Goal: Task Accomplishment & Management: Manage account settings

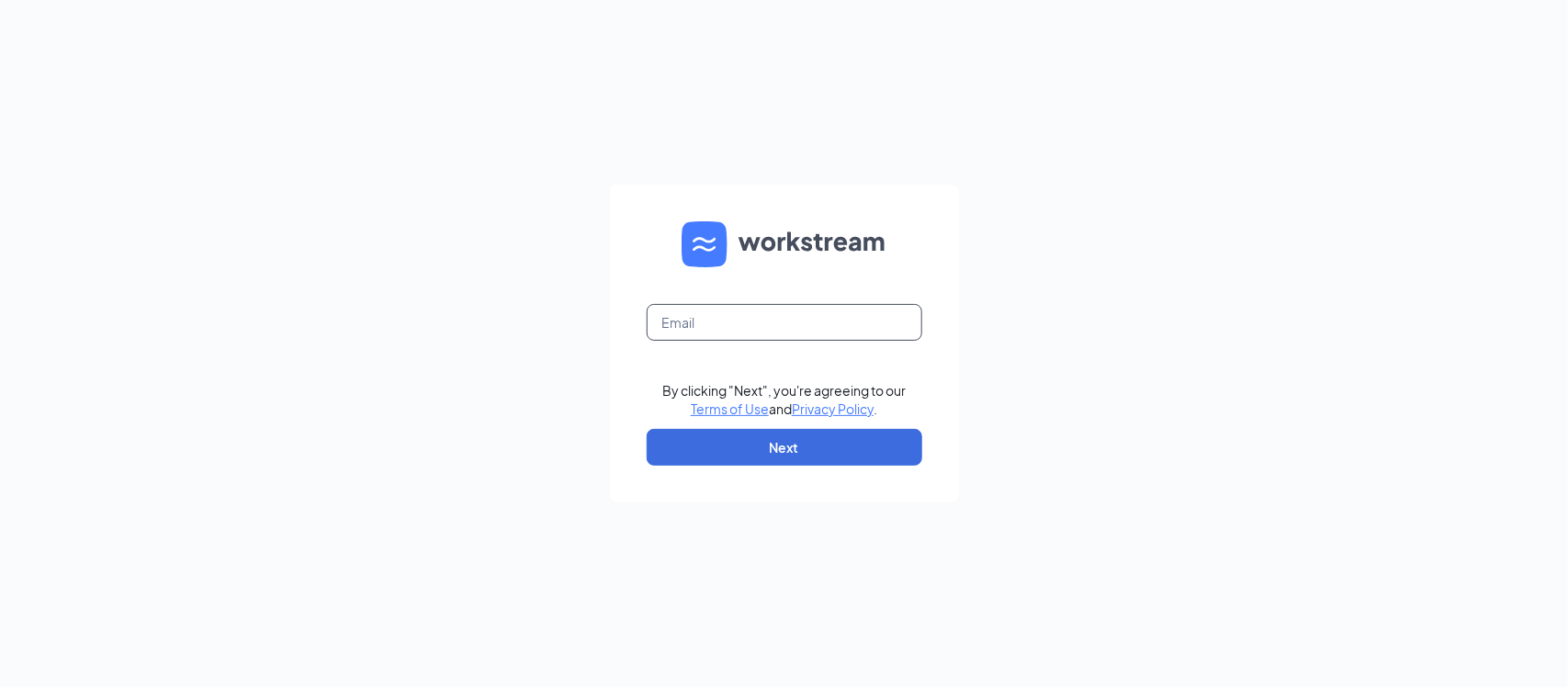
click at [704, 332] on input "text" at bounding box center [784, 322] width 276 height 37
type input "MauriceThomas@chickfilaroseville.com"
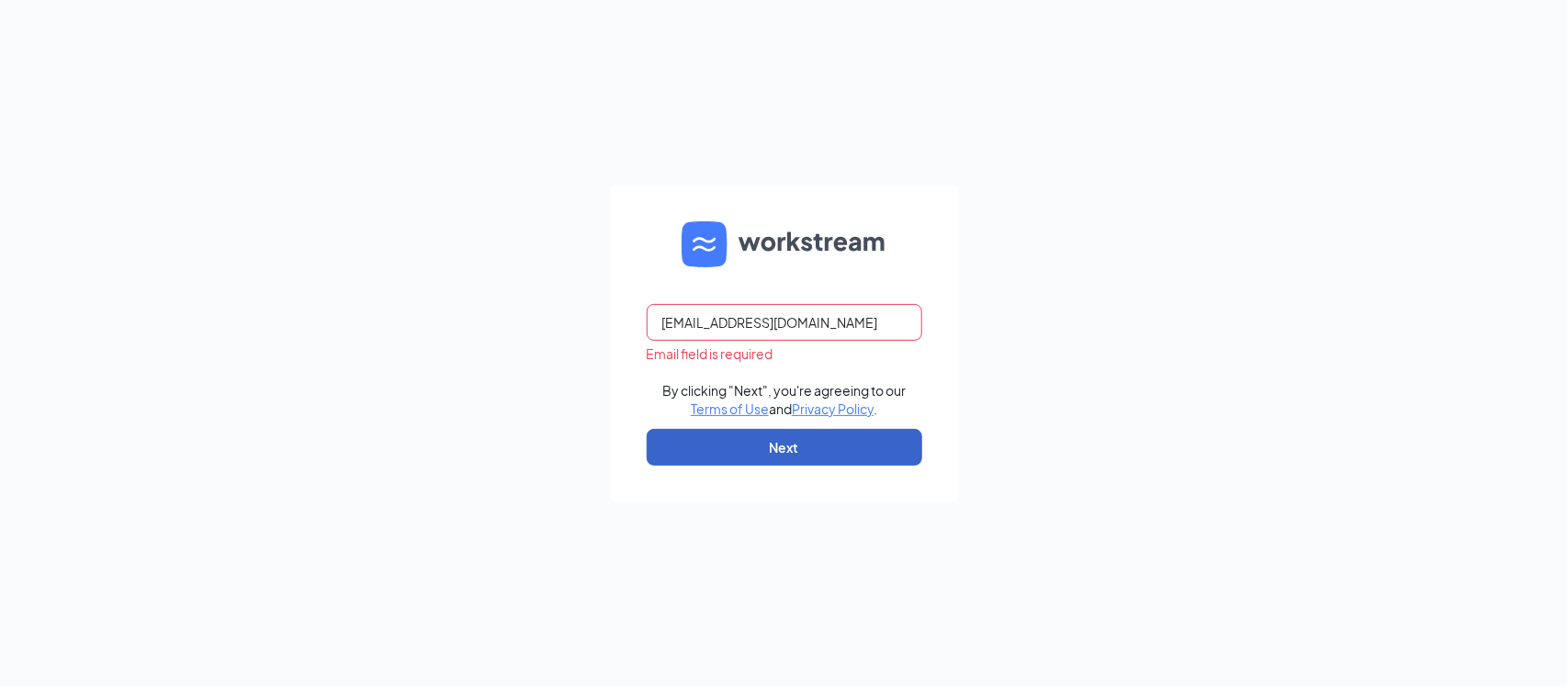
click at [808, 446] on button "Next" at bounding box center [784, 447] width 276 height 37
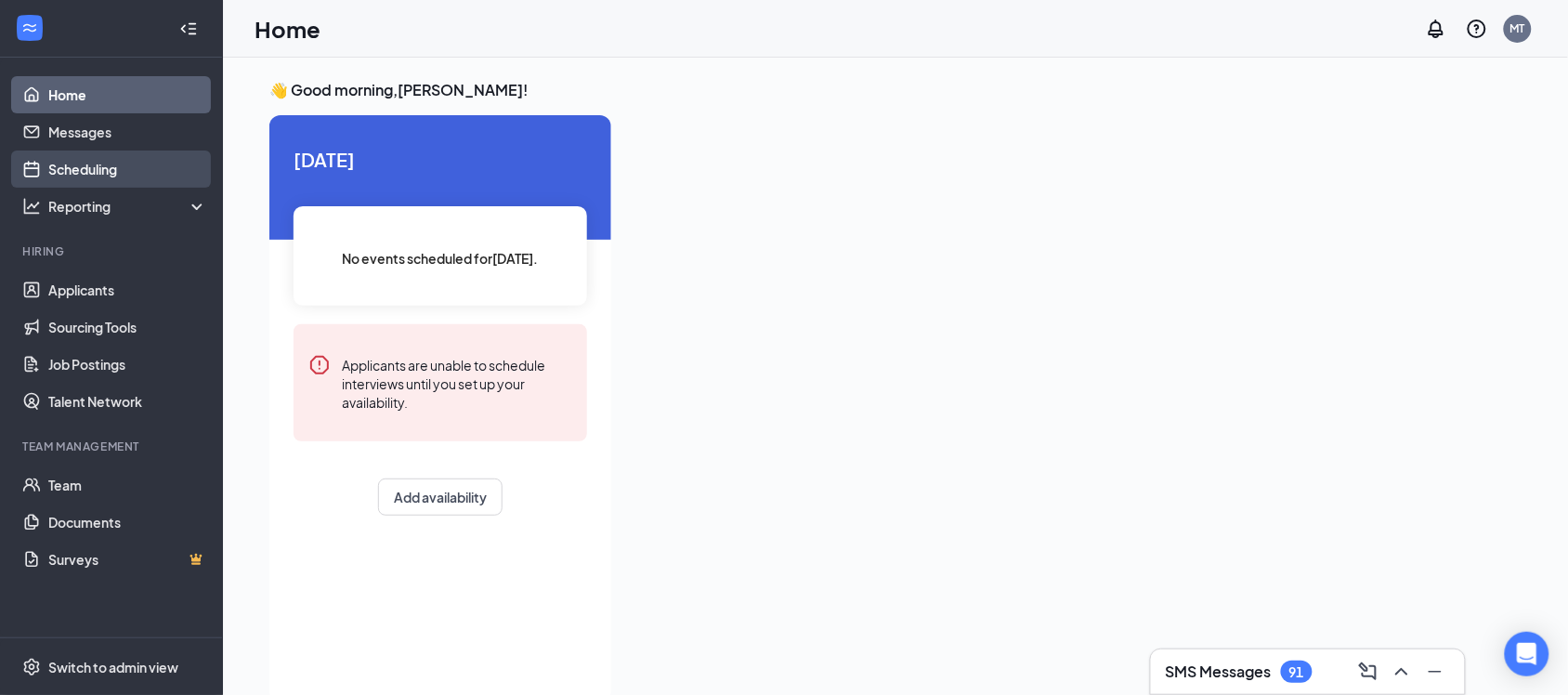
click at [68, 165] on link "Scheduling" at bounding box center [128, 169] width 159 height 37
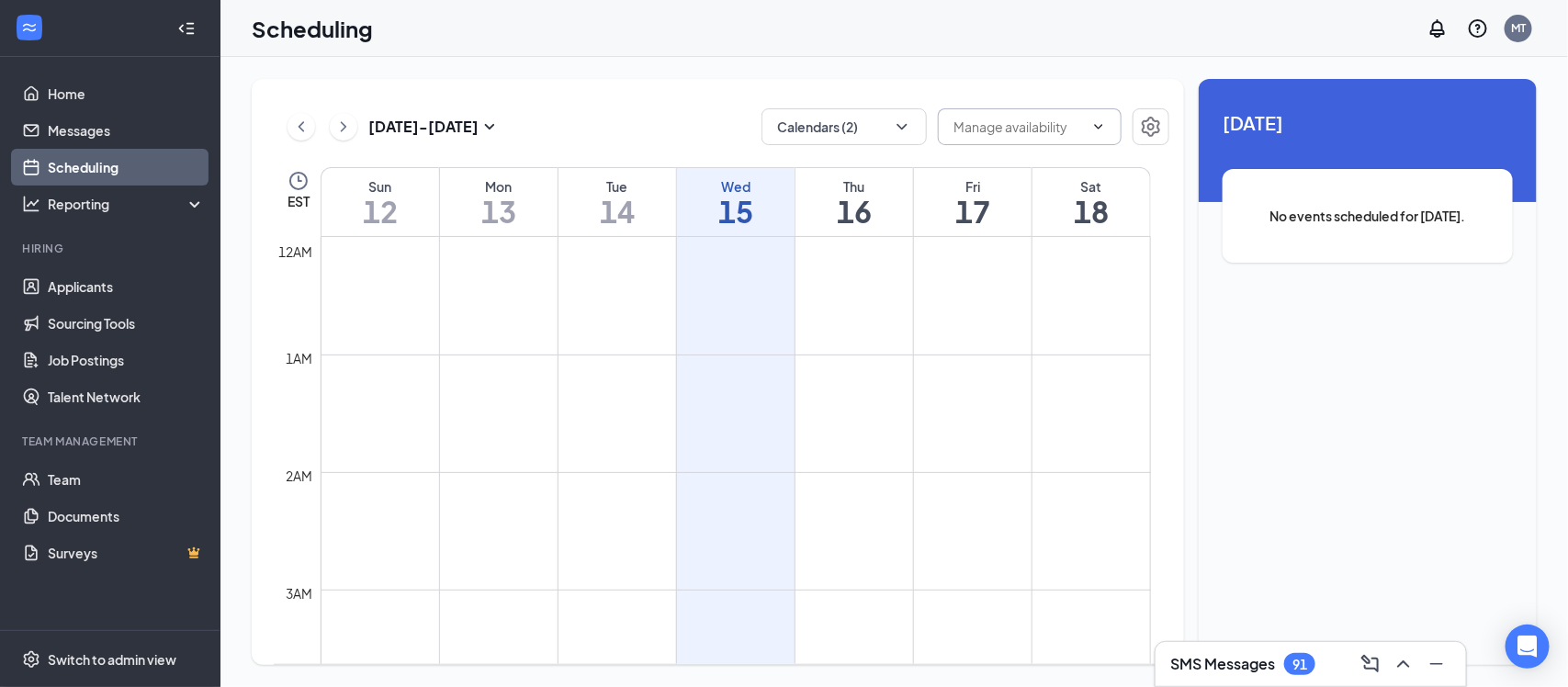
scroll to position [901, 0]
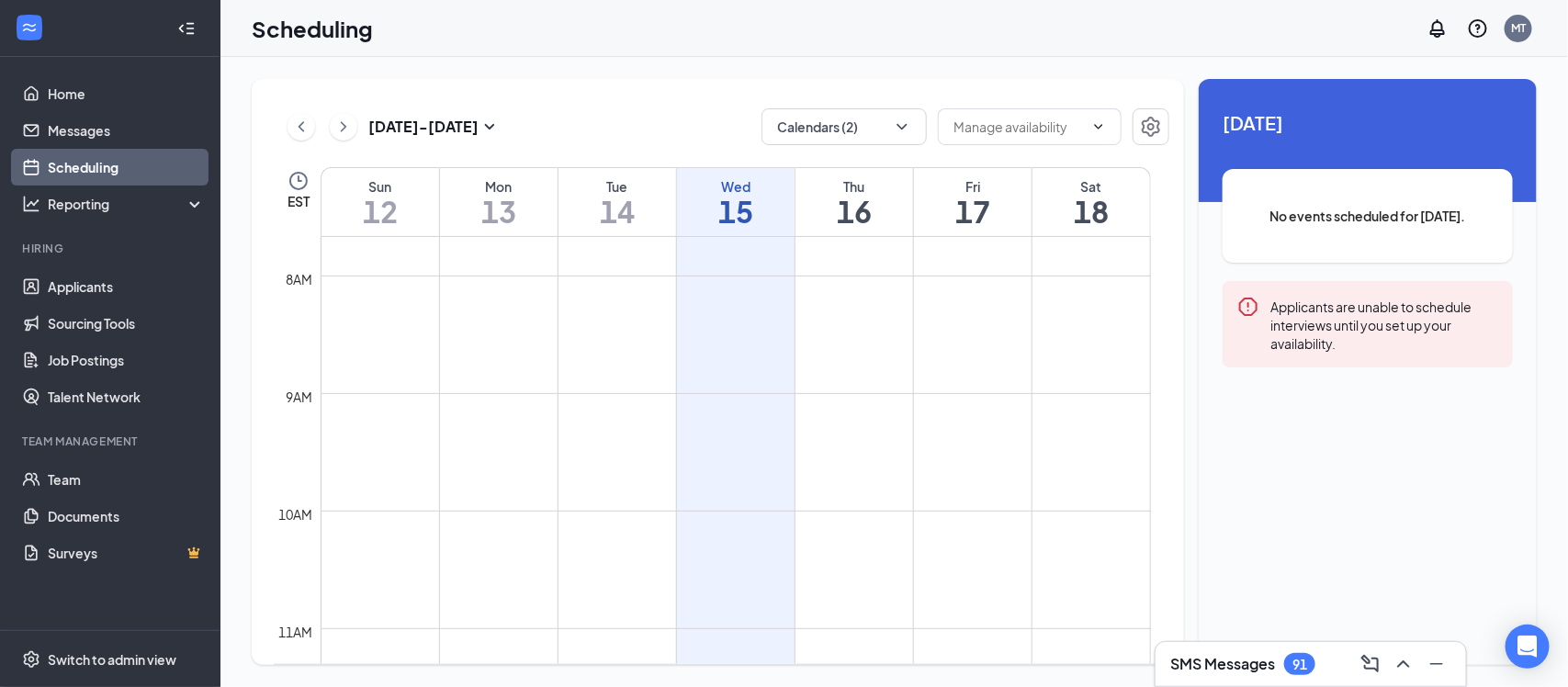
drag, startPoint x: 884, startPoint y: 162, endPoint x: 873, endPoint y: 163, distance: 11.0
click at [873, 163] on div "[DATE] - [DATE] Calendars (2) EST Sun 12 Mon 13 Tue 14 Wed 15 Thu 16 Fri 17 Sat…" at bounding box center [717, 371] width 932 height 585
click at [901, 129] on icon "ChevronDown" at bounding box center [901, 126] width 18 height 18
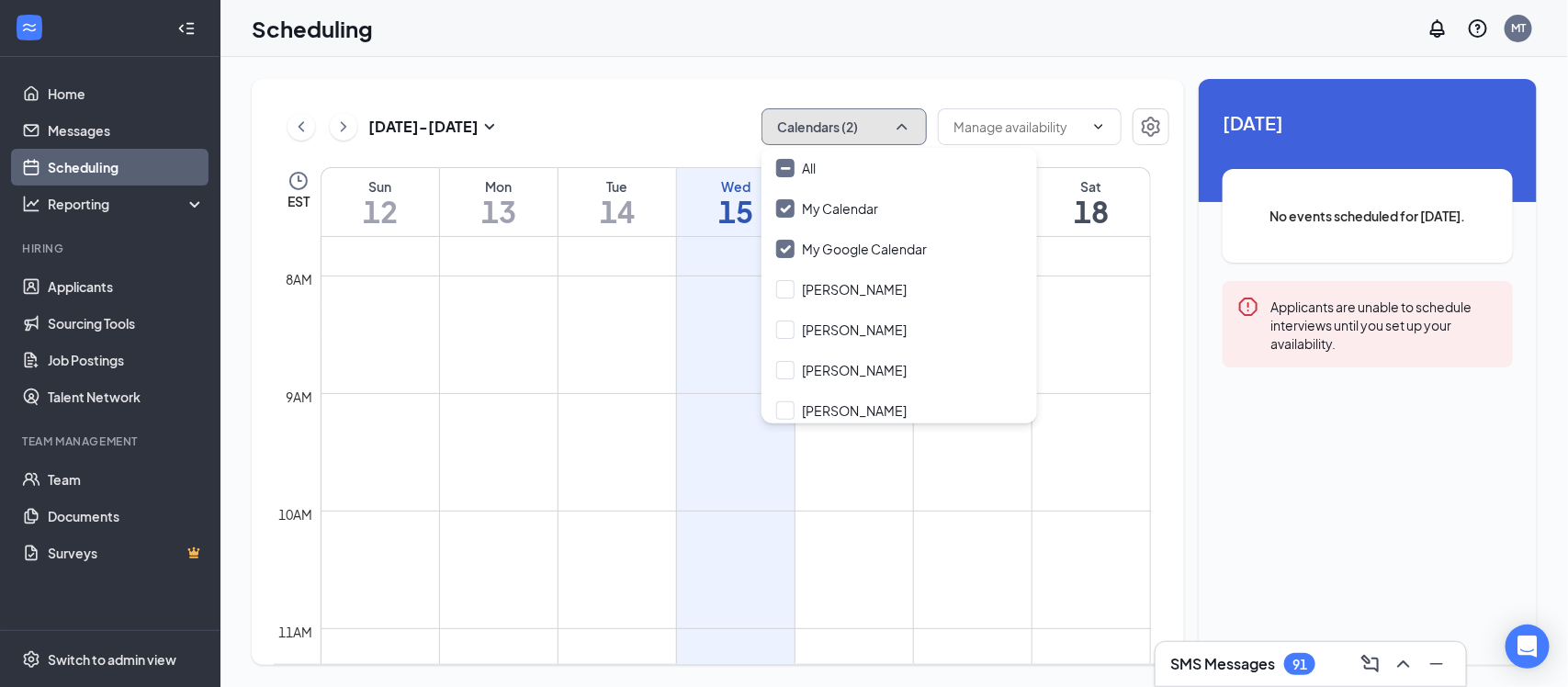
click at [901, 129] on icon "ChevronUp" at bounding box center [901, 126] width 18 height 18
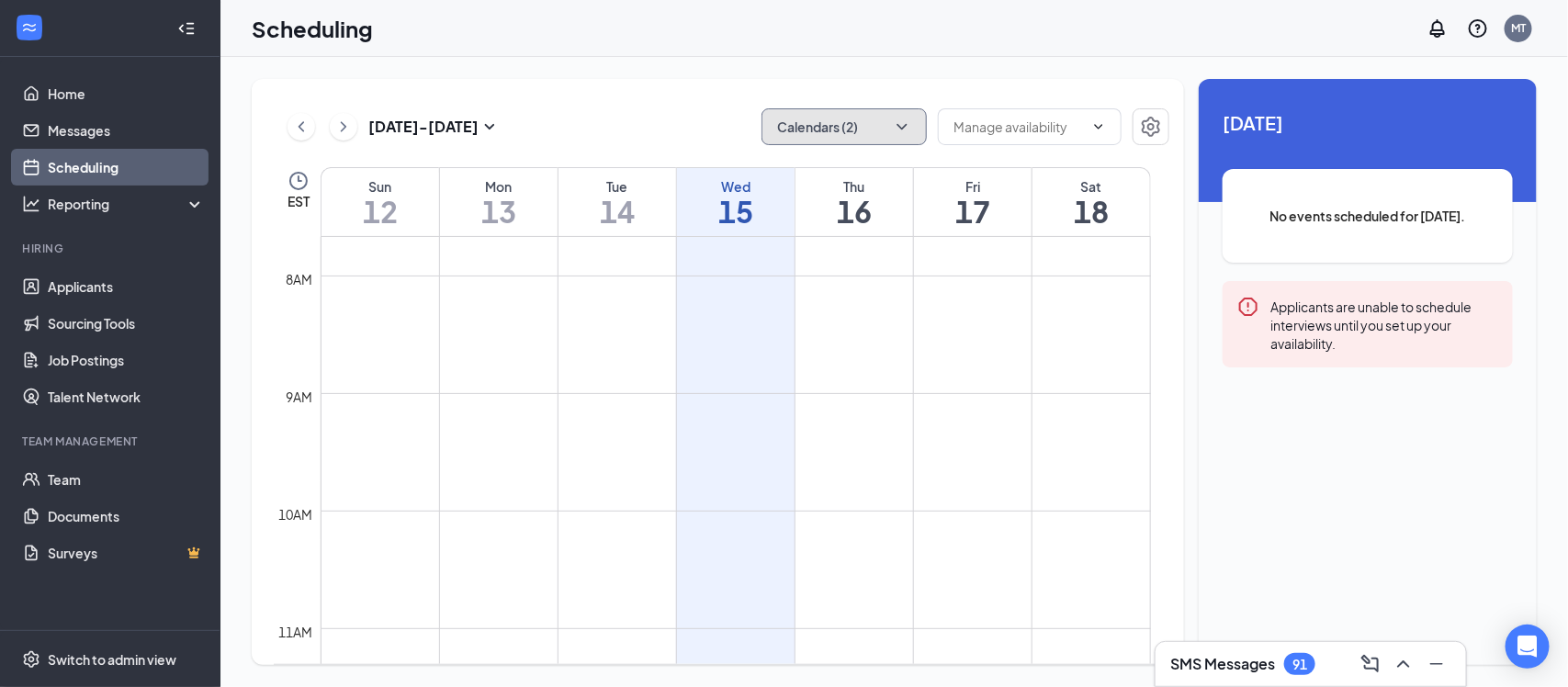
click at [910, 126] on icon "ChevronDown" at bounding box center [901, 126] width 18 height 18
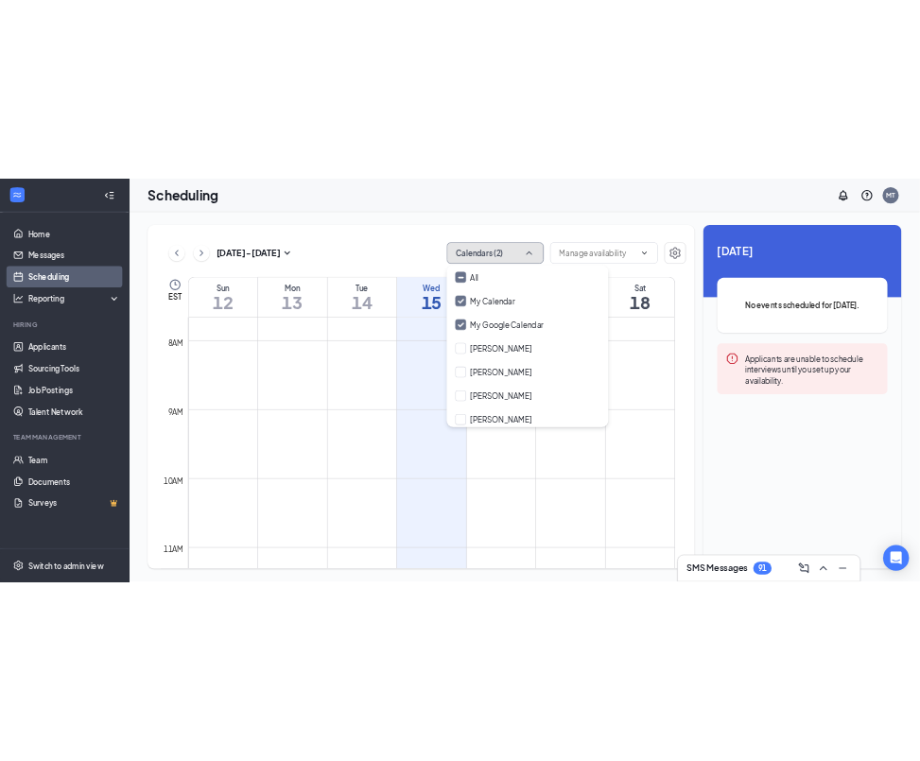
scroll to position [48, 0]
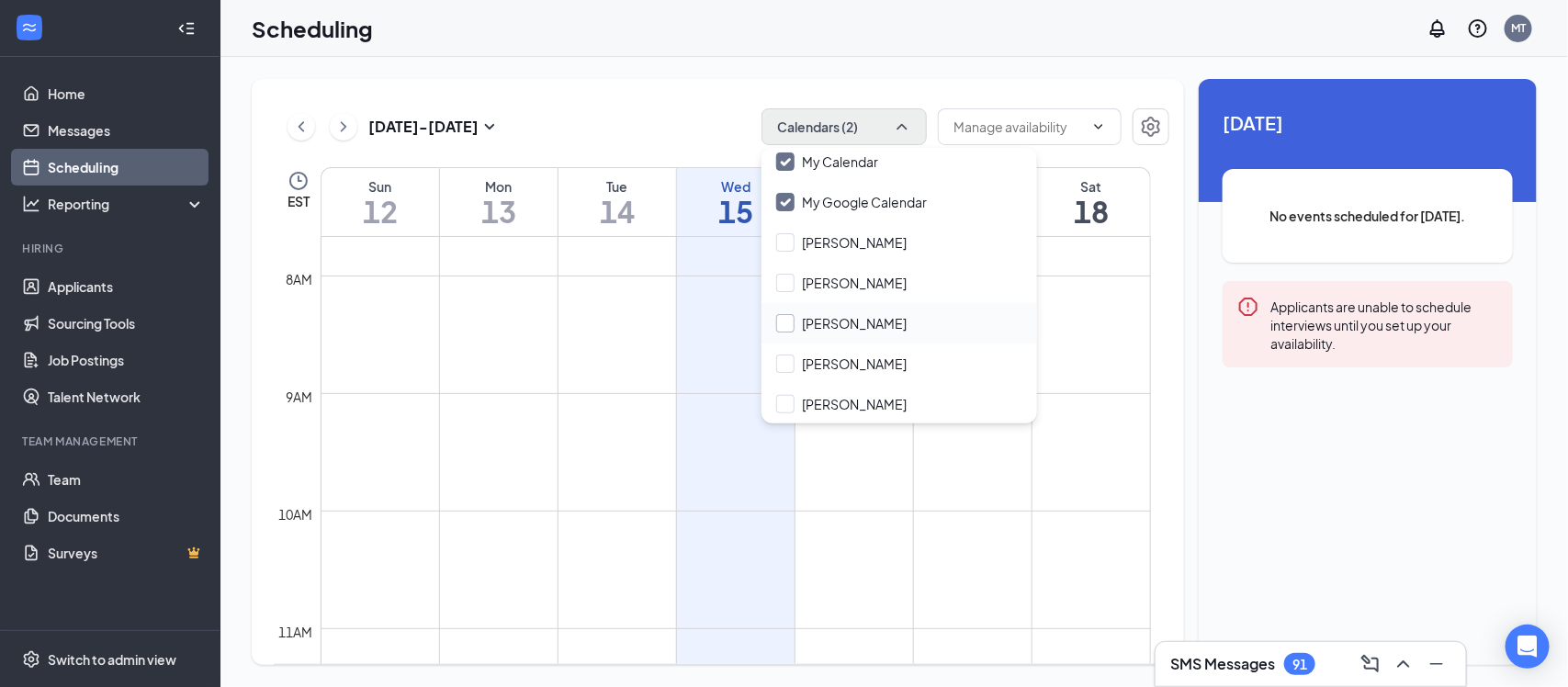
click at [788, 324] on input "[PERSON_NAME]" at bounding box center [841, 322] width 130 height 18
checkbox input "true"
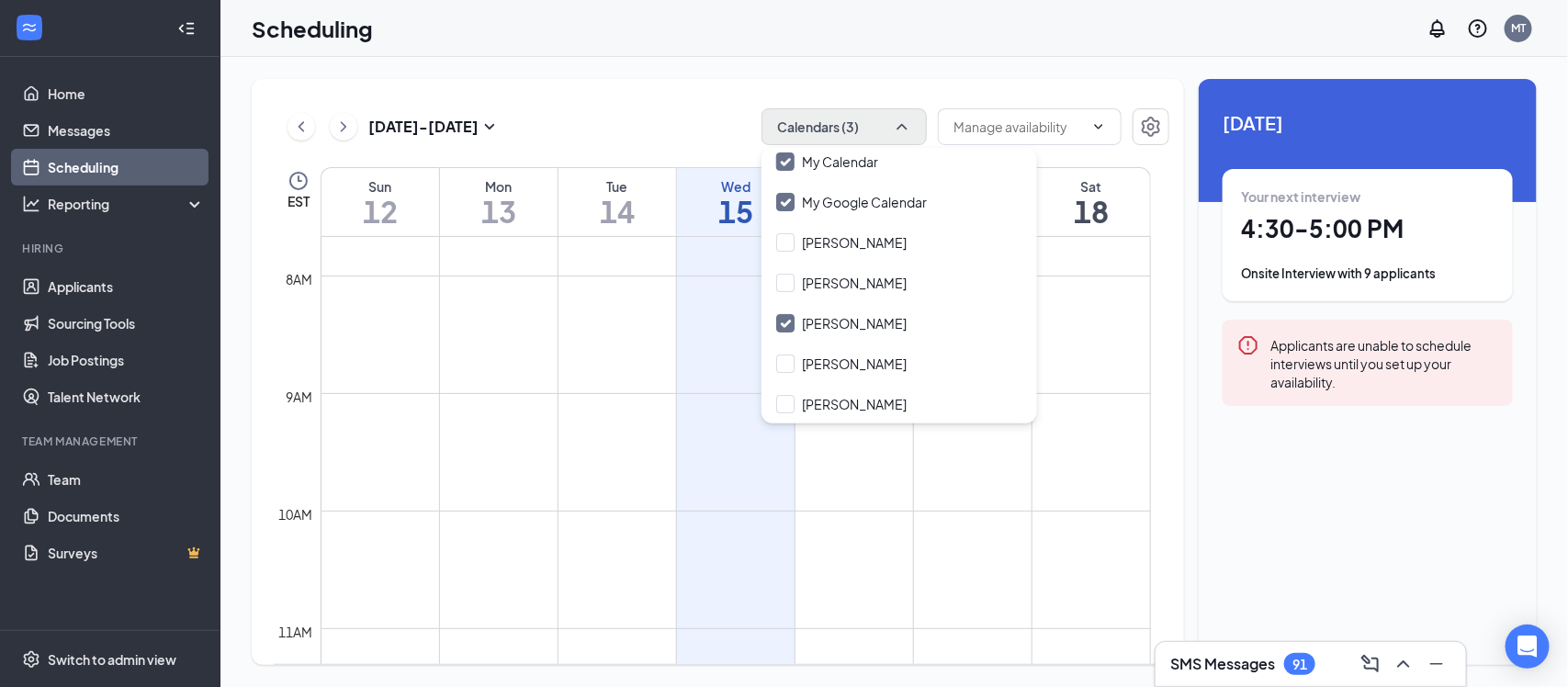
click at [1376, 249] on div "Your next interview 4:30 - 5:00 PM Onsite Interview with 9 applicants" at bounding box center [1367, 235] width 253 height 95
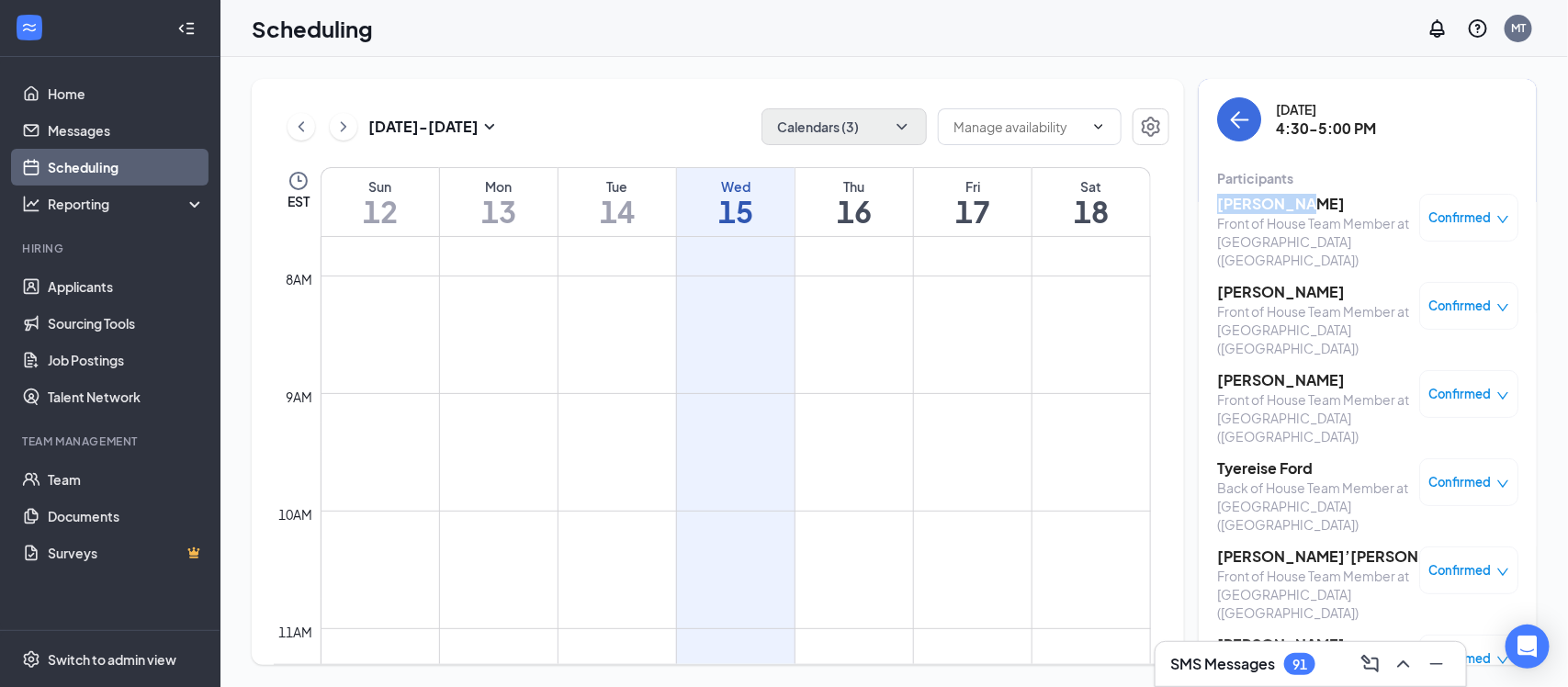
drag, startPoint x: 1218, startPoint y: 200, endPoint x: 1299, endPoint y: 195, distance: 81.2
click at [1299, 195] on h3 "[PERSON_NAME]" at bounding box center [1313, 204] width 193 height 20
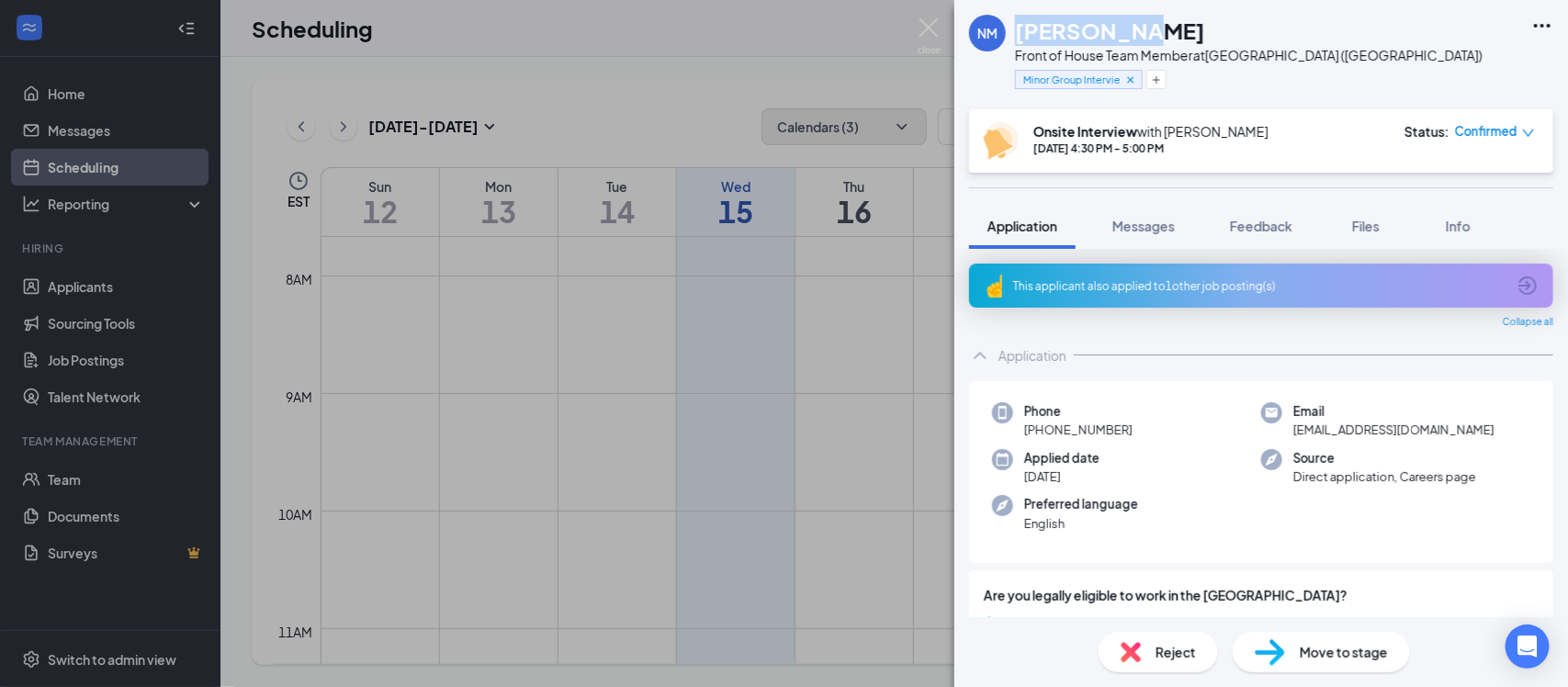
drag, startPoint x: 1017, startPoint y: 28, endPoint x: 1148, endPoint y: 27, distance: 131.0
click at [1148, 27] on div "[PERSON_NAME]" at bounding box center [1248, 30] width 467 height 31
copy h1 "[PERSON_NAME]"
click at [882, 29] on div "NM [PERSON_NAME] Front of House Team Member at [GEOGRAPHIC_DATA] ([GEOGRAPHIC_D…" at bounding box center [784, 344] width 1568 height 687
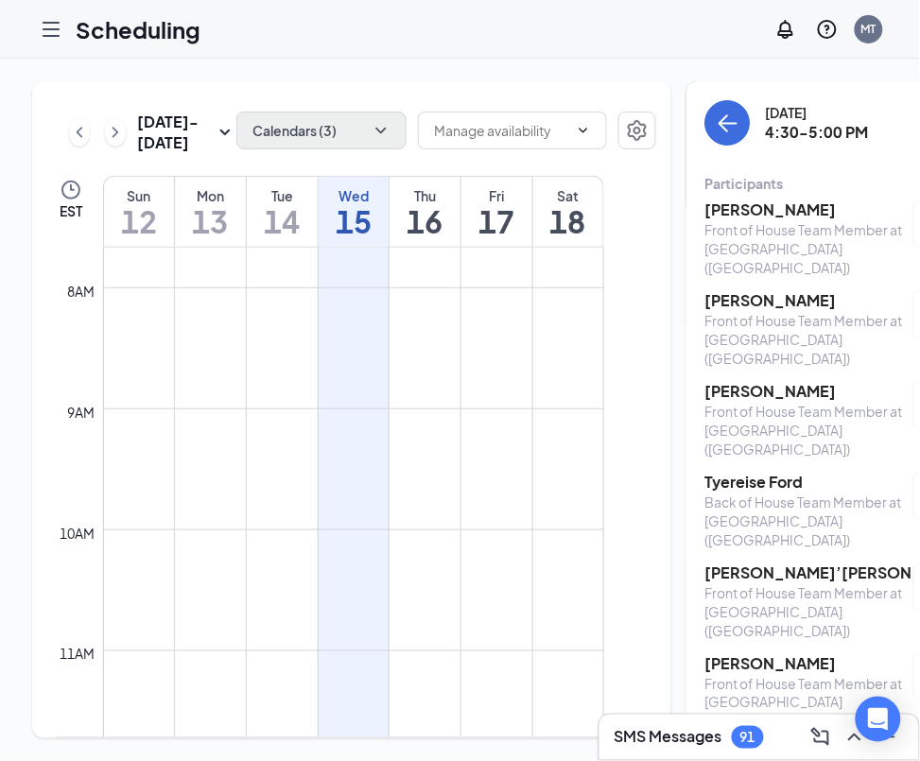
click at [639, 436] on div "[DATE] - [DATE] Calendars (3) EST Sun 12 Mon 13 Tue 14 Wed 15 Thu 16 Fri 17 Sat…" at bounding box center [533, 409] width 1003 height 657
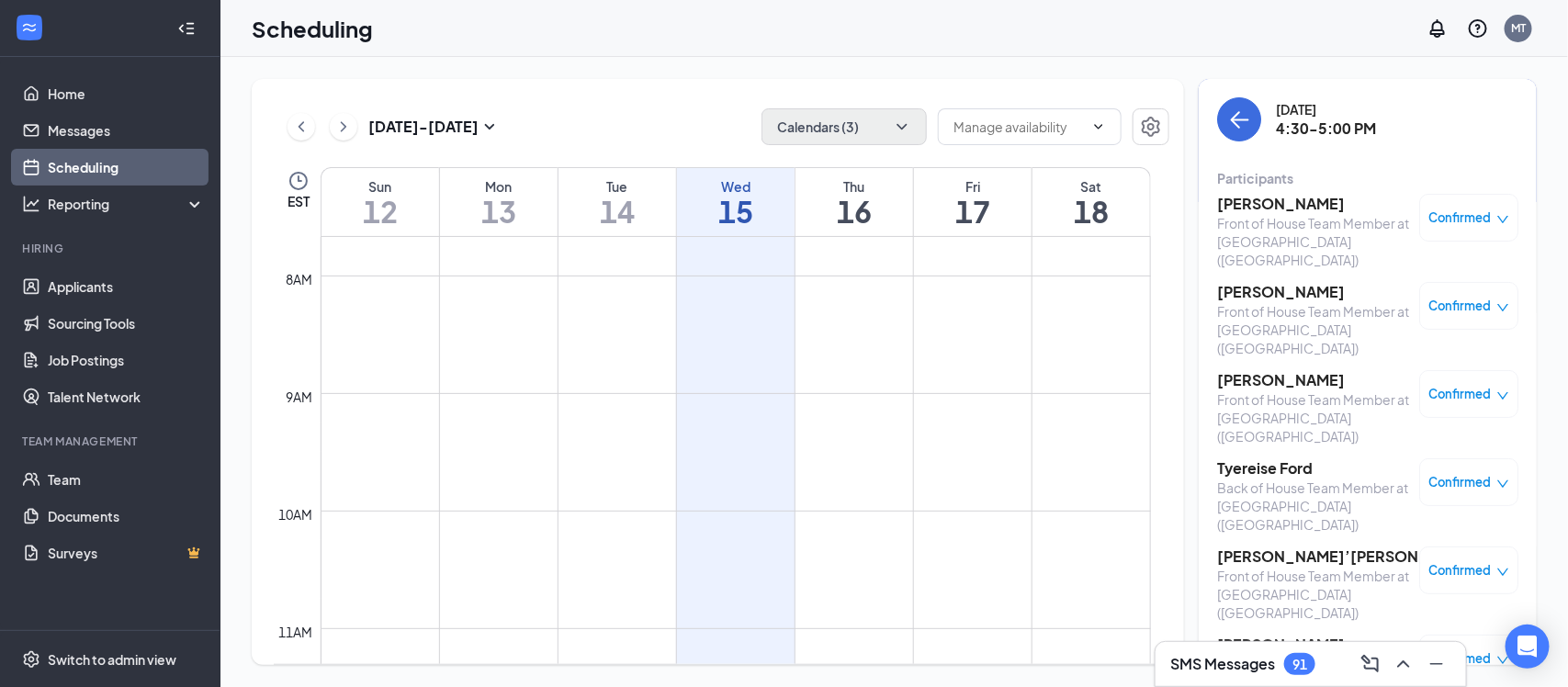
click at [94, 166] on link "Scheduling" at bounding box center [126, 167] width 157 height 37
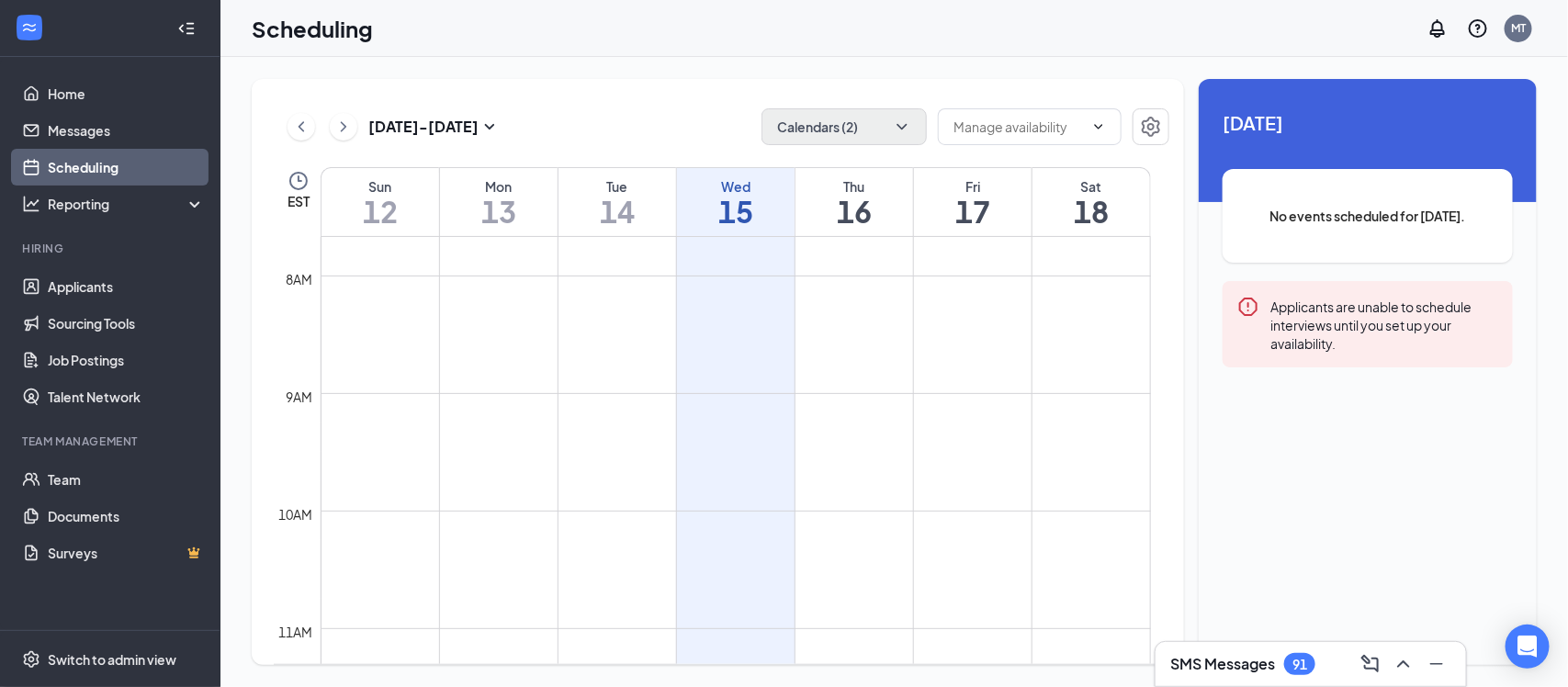
click at [736, 195] on h1 "15" at bounding box center [735, 211] width 117 height 31
click at [909, 119] on icon "ChevronDown" at bounding box center [901, 126] width 18 height 18
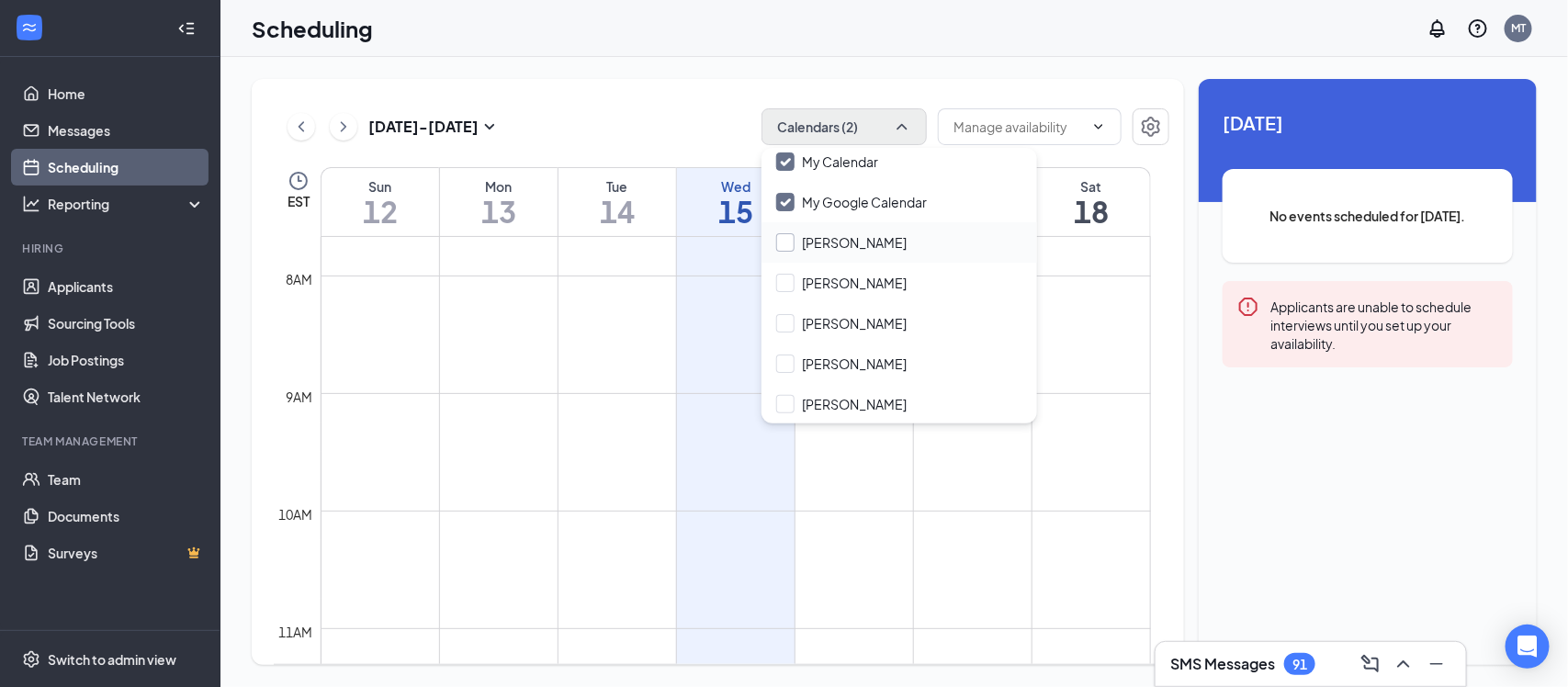
click at [787, 244] on input "[PERSON_NAME]" at bounding box center [841, 242] width 130 height 18
checkbox input "true"
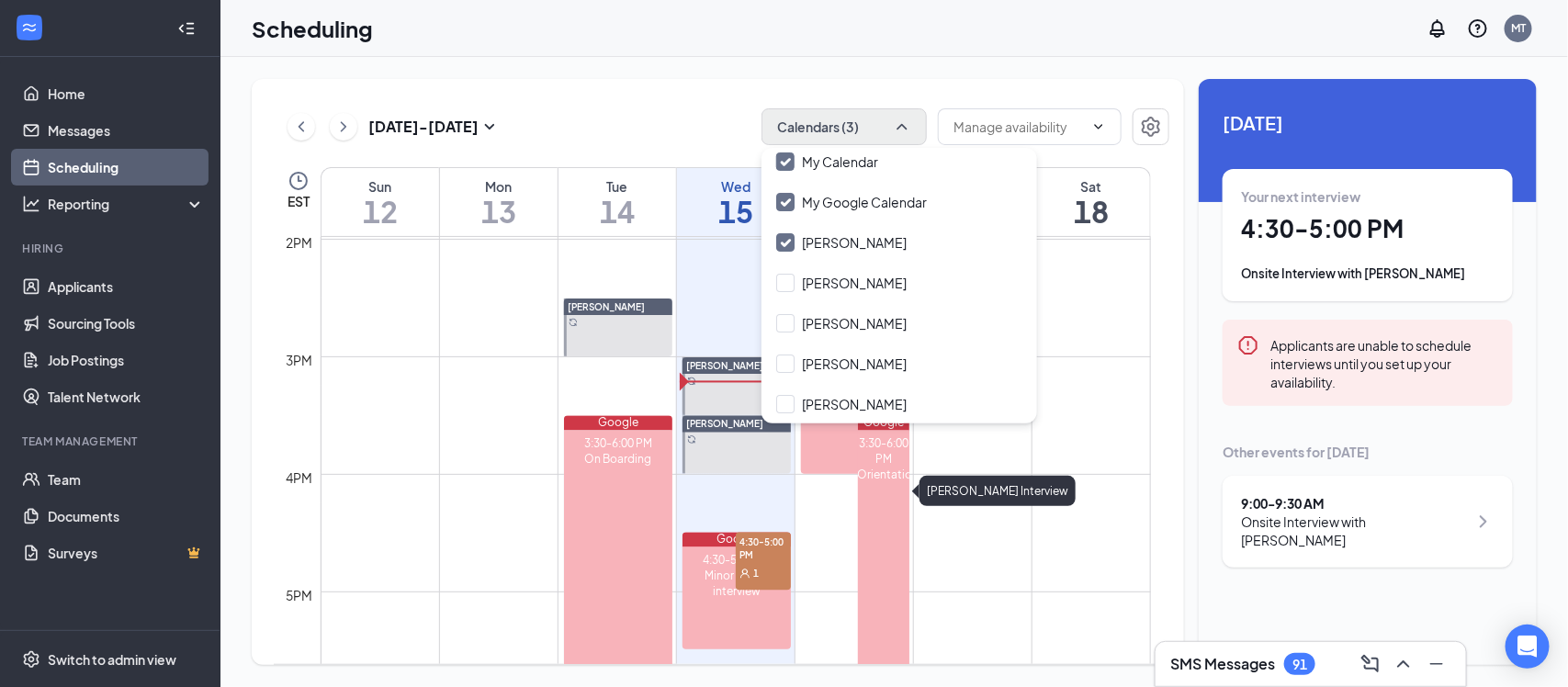
scroll to position [1644, 0]
click at [755, 548] on span "4:30-5:00 PM" at bounding box center [763, 547] width 54 height 31
